Goal: Register for event/course

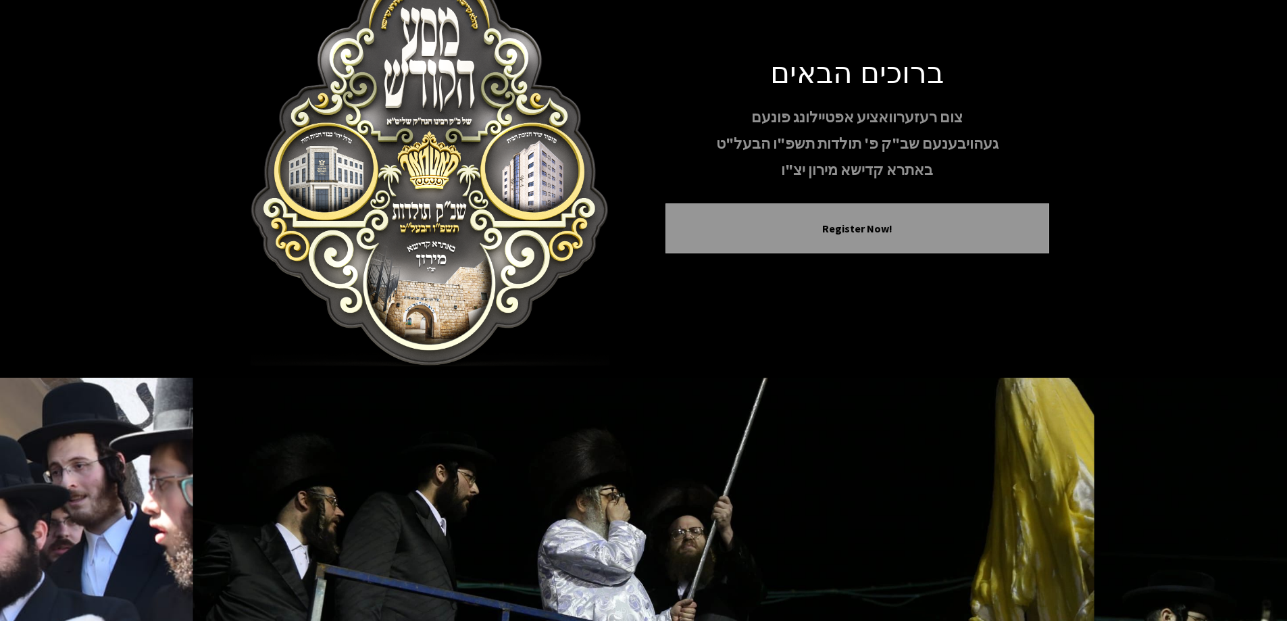
scroll to position [134, 0]
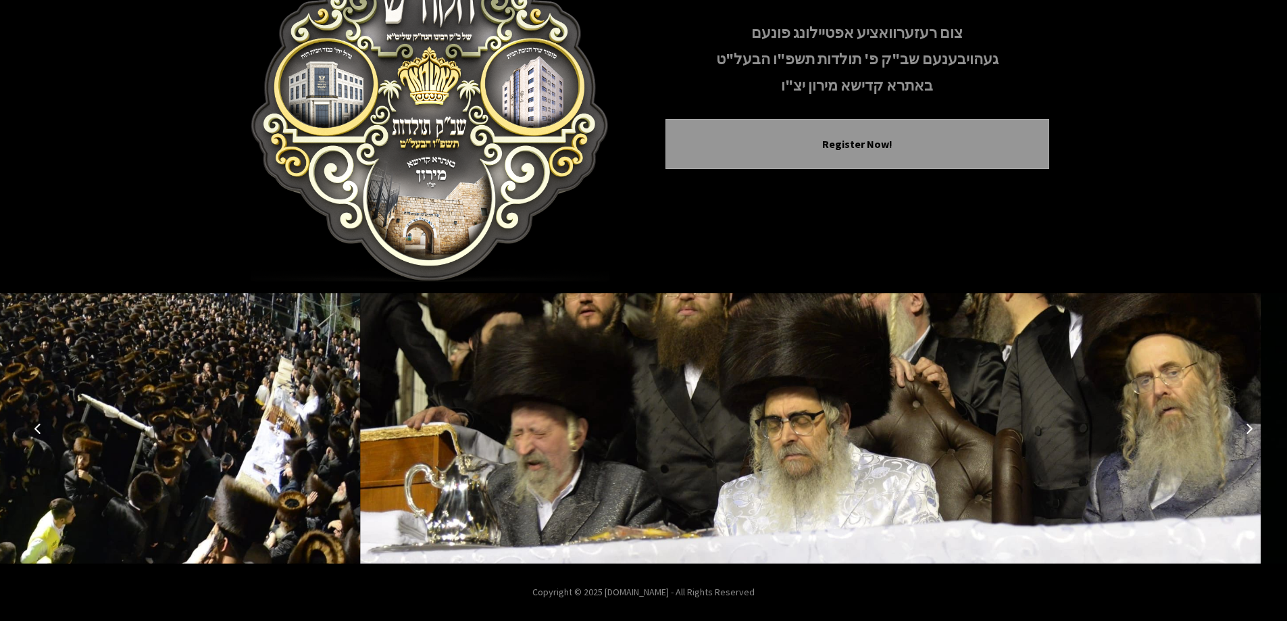
click at [1247, 430] on icon "Next image" at bounding box center [1249, 428] width 11 height 11
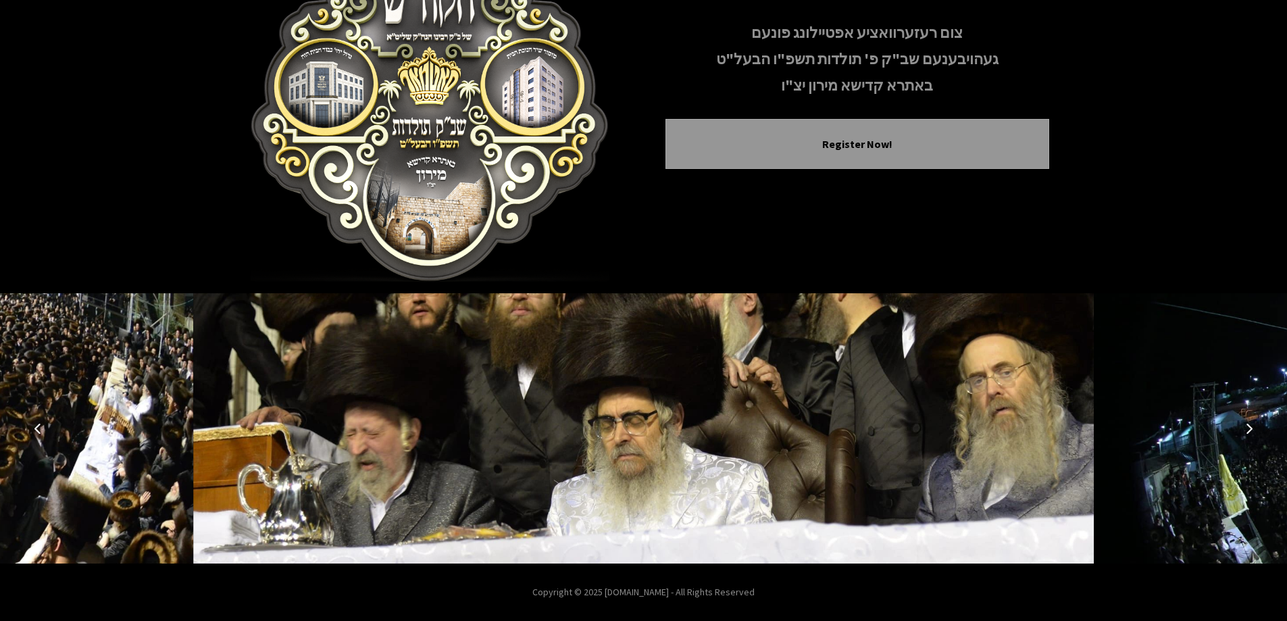
click at [1250, 427] on icon "Next image" at bounding box center [1249, 428] width 11 height 11
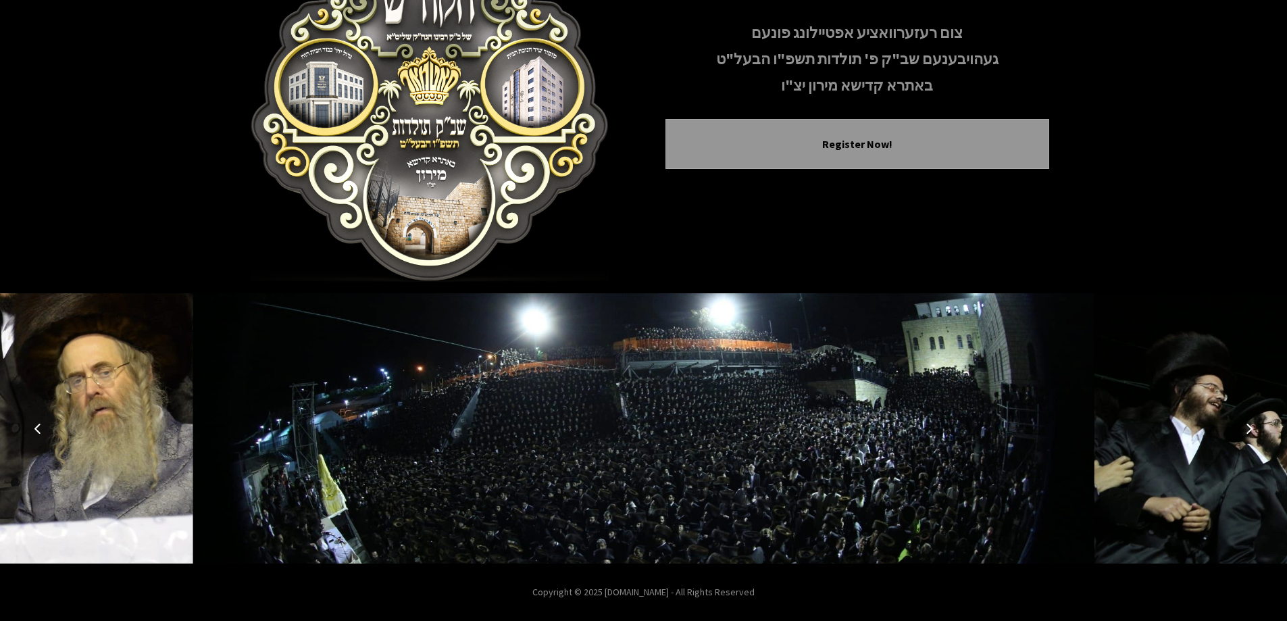
click at [1250, 427] on icon "Next image" at bounding box center [1249, 428] width 11 height 11
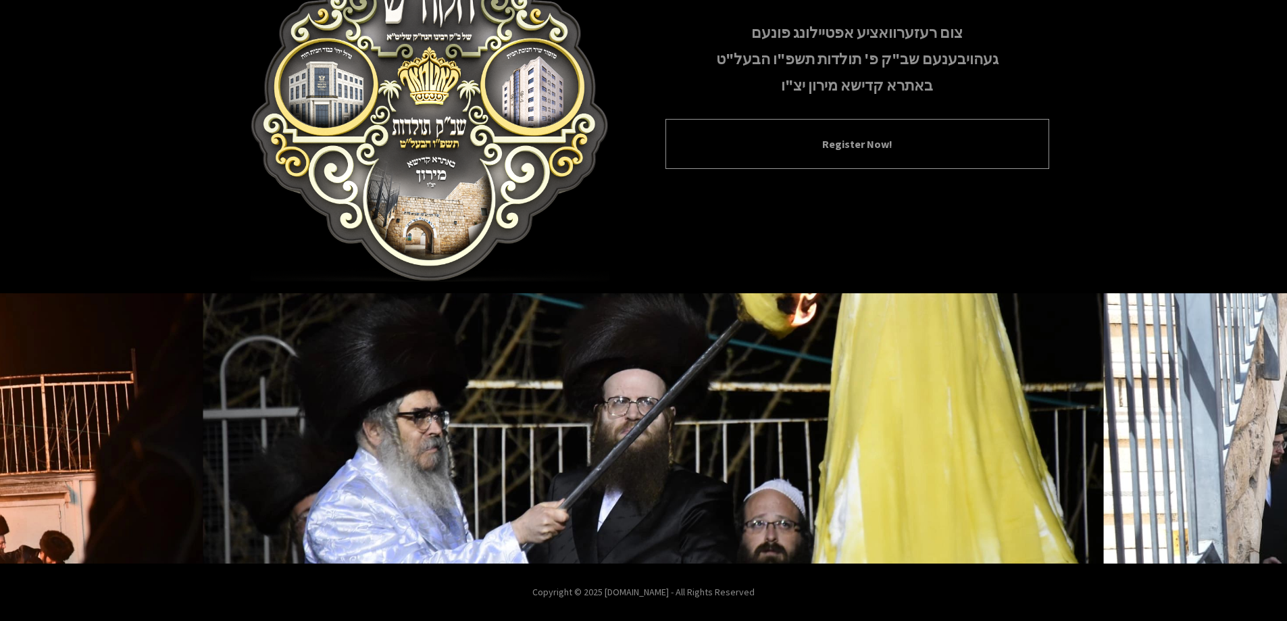
click at [847, 139] on button "Register Now!" at bounding box center [858, 144] width 350 height 16
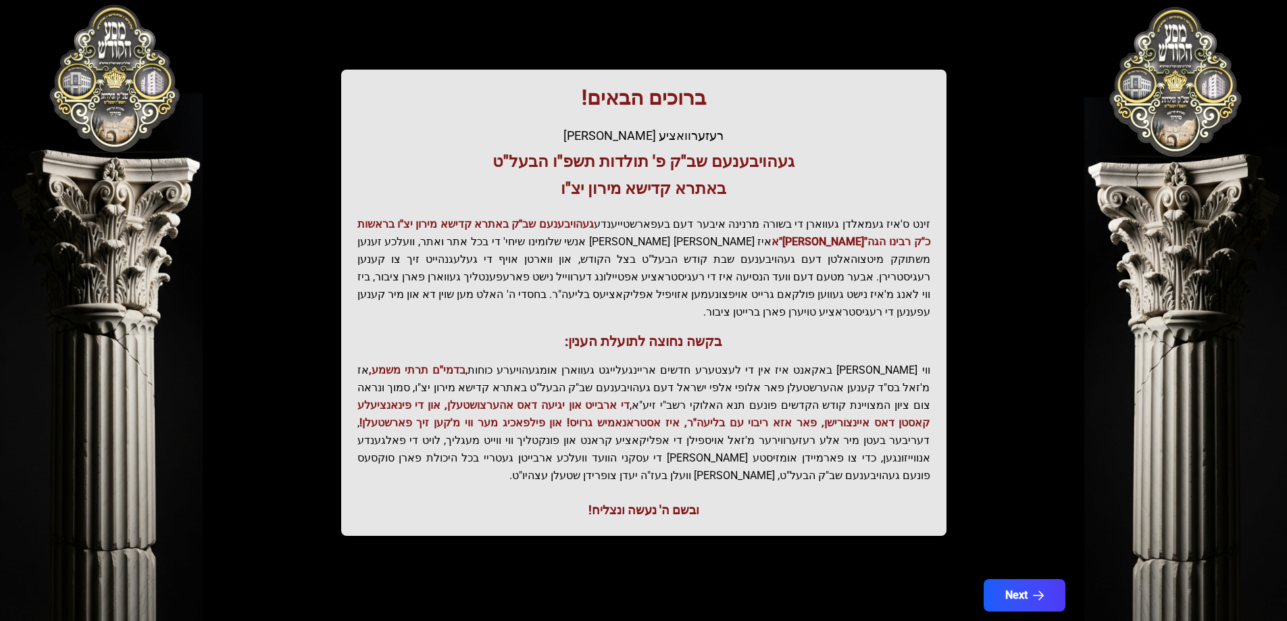
scroll to position [162, 0]
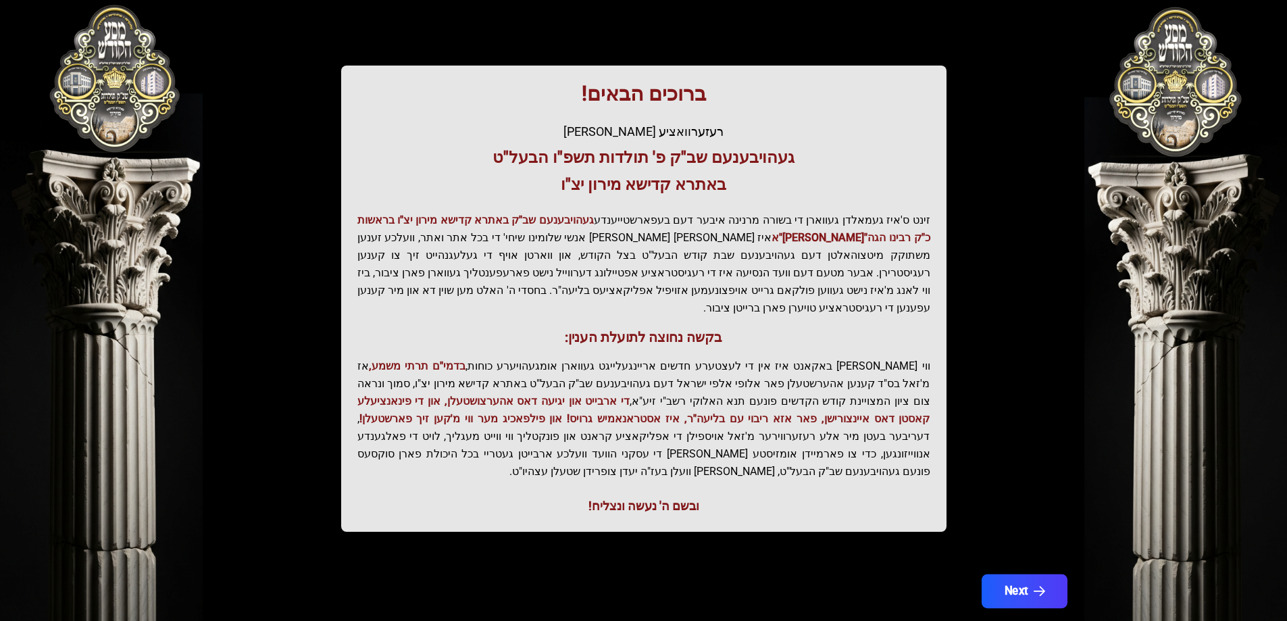
click at [1042, 574] on button "Next" at bounding box center [1024, 591] width 86 height 34
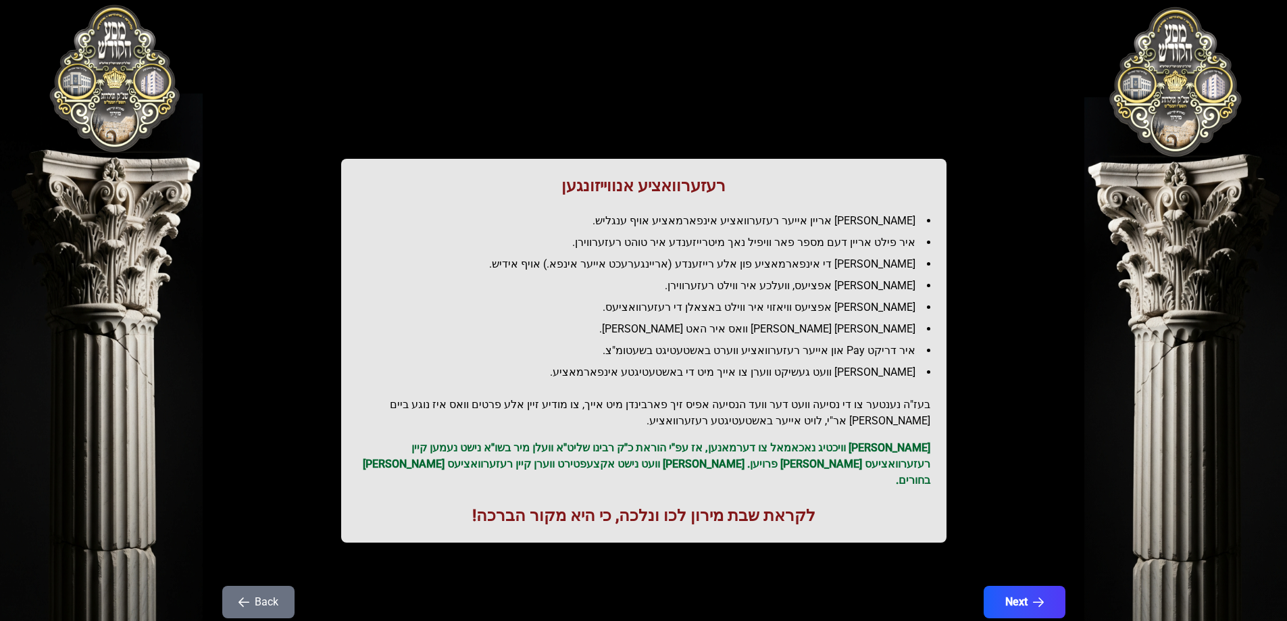
scroll to position [0, 0]
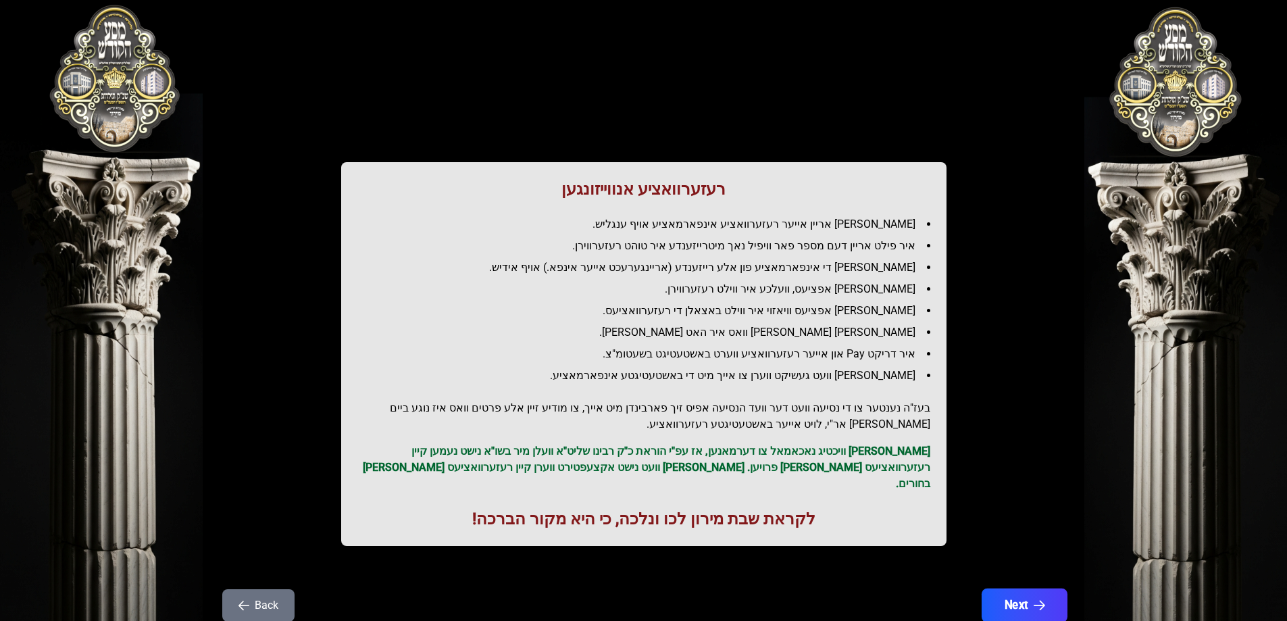
click at [1032, 589] on button "Next" at bounding box center [1024, 606] width 86 height 34
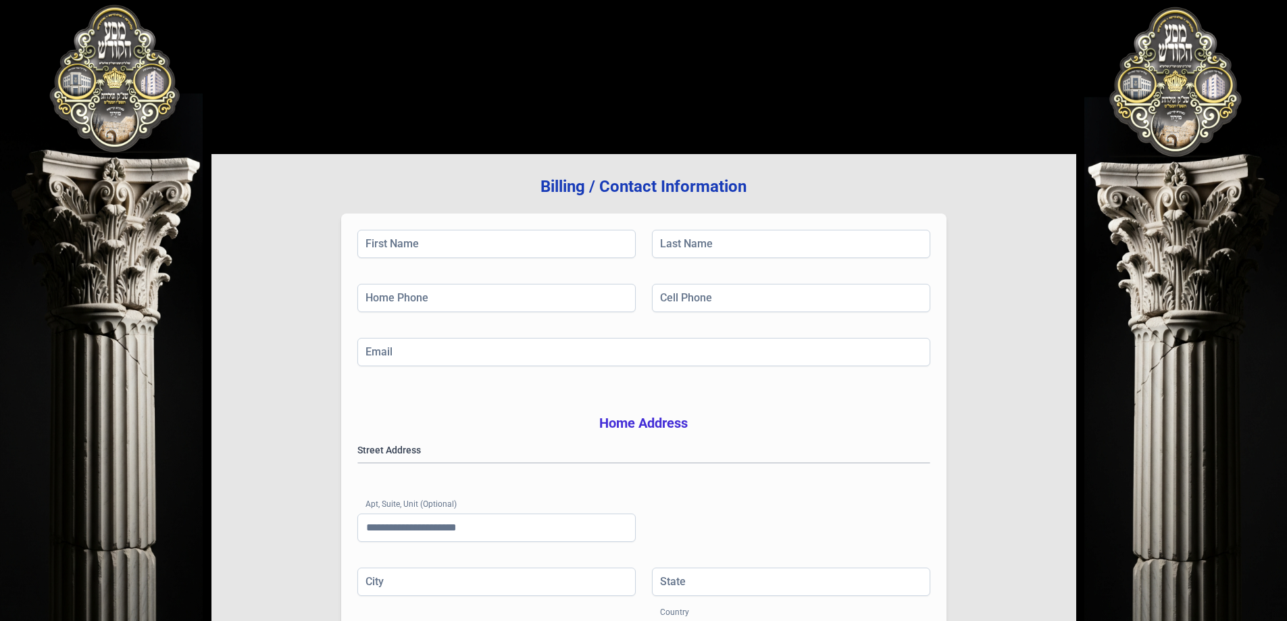
click at [1168, 92] on div "בעזהשי"ת [PHONE_NUMBER] Billing / Contact Information First Name Last Name Home…" at bounding box center [643, 408] width 1287 height 816
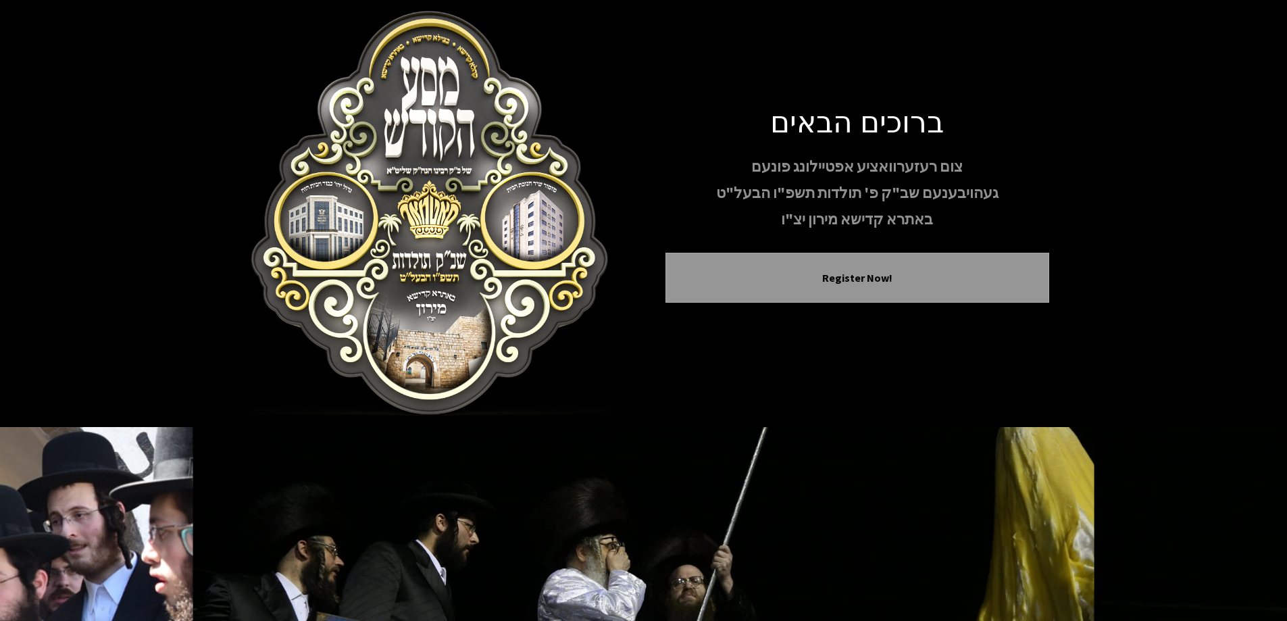
scroll to position [134, 0]
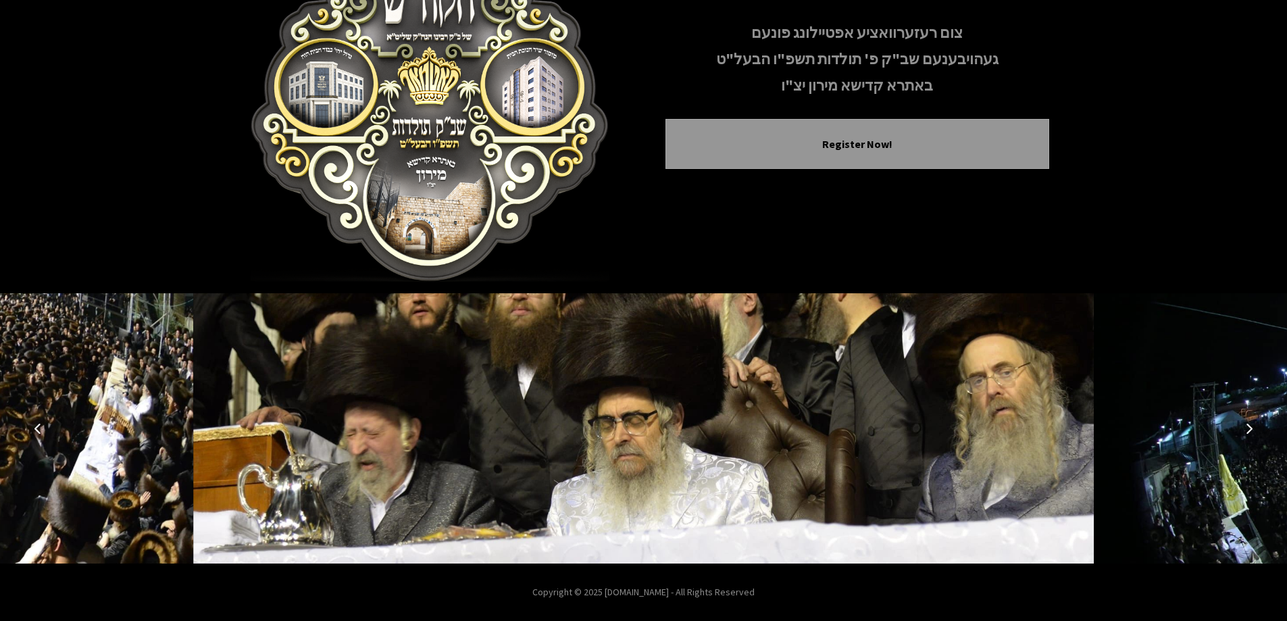
click at [1250, 428] on icon "Next image" at bounding box center [1249, 428] width 11 height 11
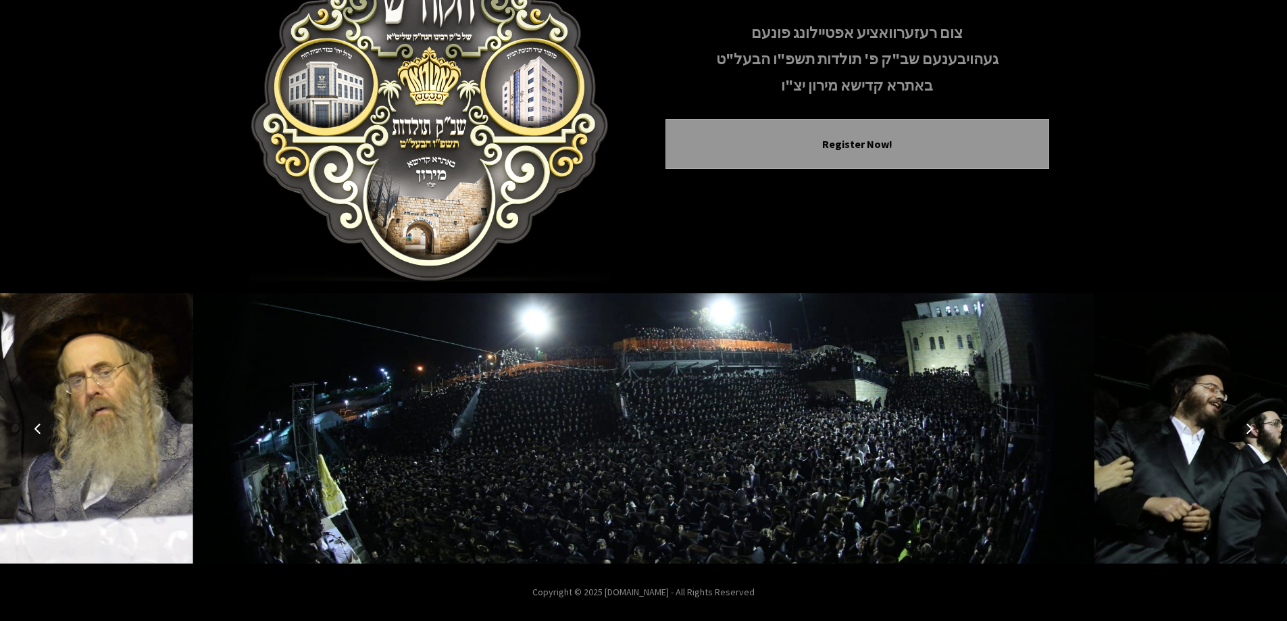
click at [1250, 428] on icon "Next image" at bounding box center [1249, 428] width 11 height 11
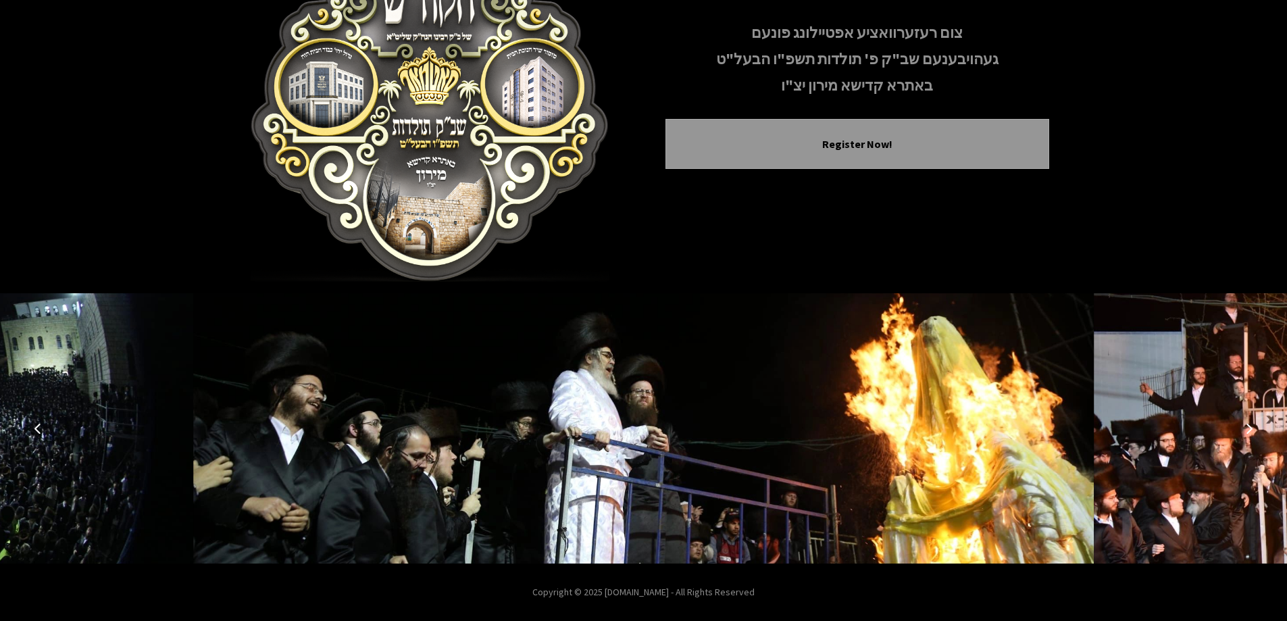
click at [1250, 428] on icon "Next image" at bounding box center [1249, 428] width 11 height 11
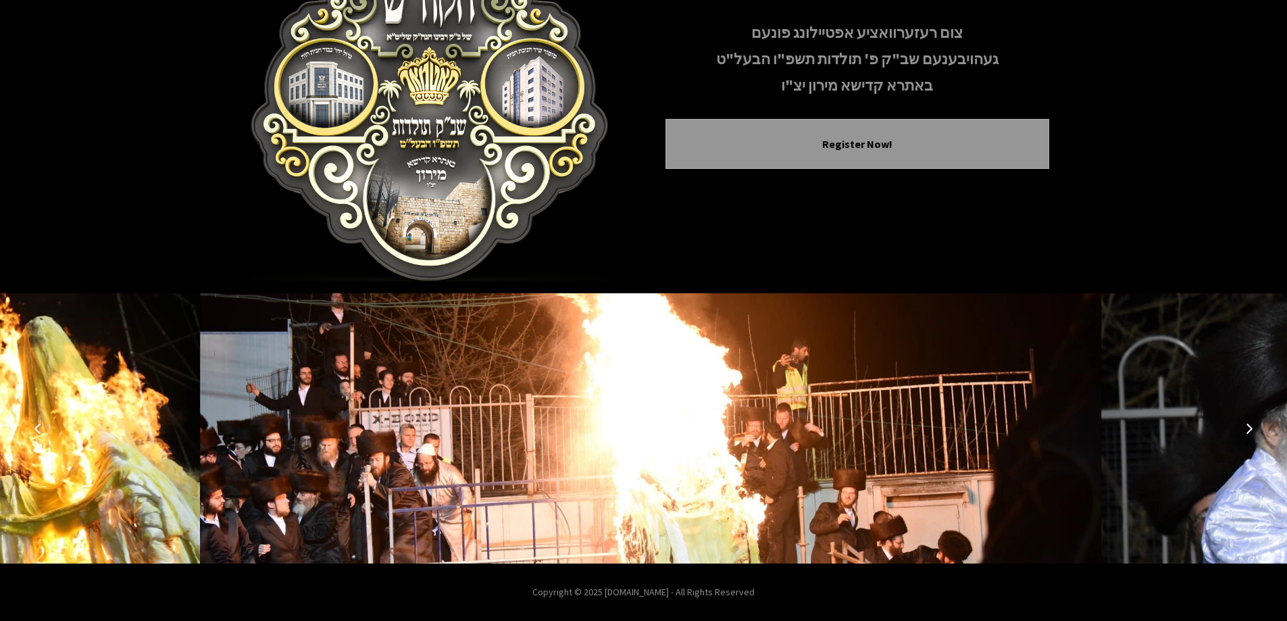
click at [1250, 428] on icon "Next image" at bounding box center [1249, 428] width 11 height 11
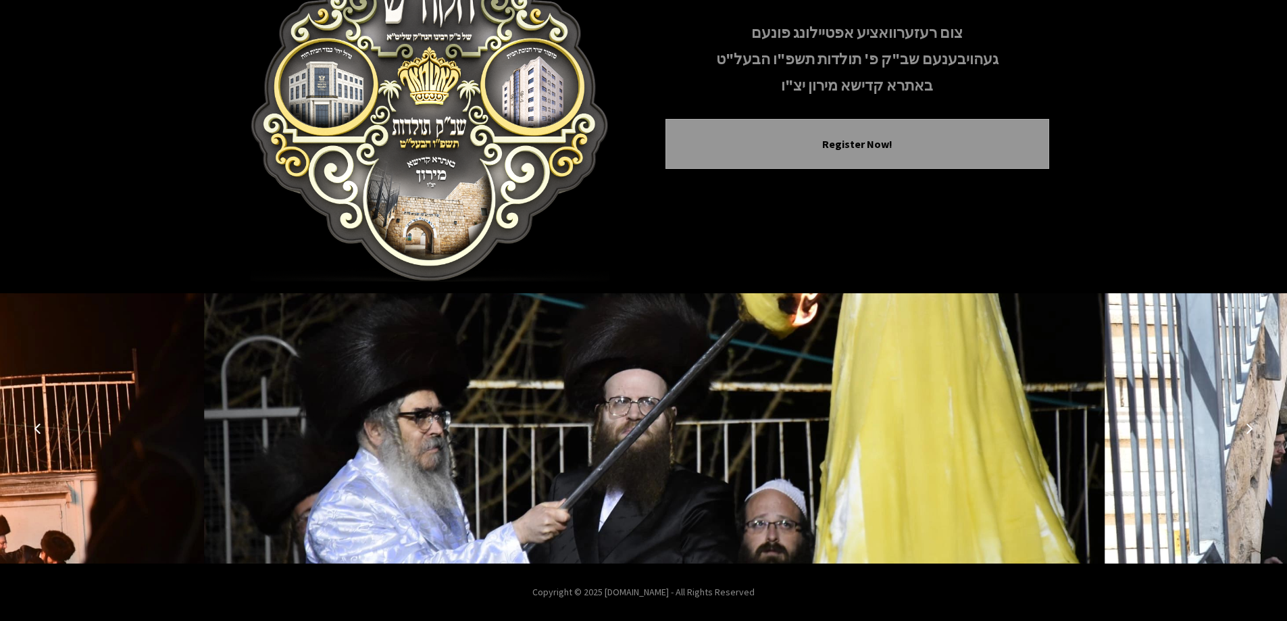
click at [1250, 428] on icon "Next image" at bounding box center [1249, 428] width 11 height 11
